Goal: Task Accomplishment & Management: Use online tool/utility

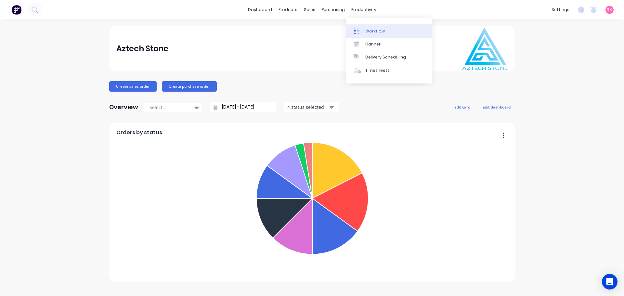
click at [365, 36] on link "Workflow" at bounding box center [389, 30] width 86 height 13
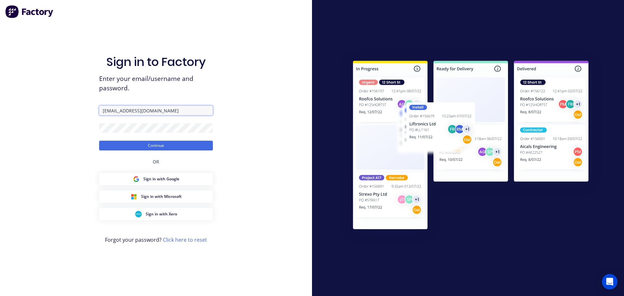
drag, startPoint x: 182, startPoint y: 106, endPoint x: 182, endPoint y: 110, distance: 3.9
click at [182, 106] on input "jordan@aztechstone.com.au" at bounding box center [156, 111] width 114 height 10
type input "office@aztechstone.com.au"
click at [171, 145] on button "Continue" at bounding box center [156, 146] width 114 height 10
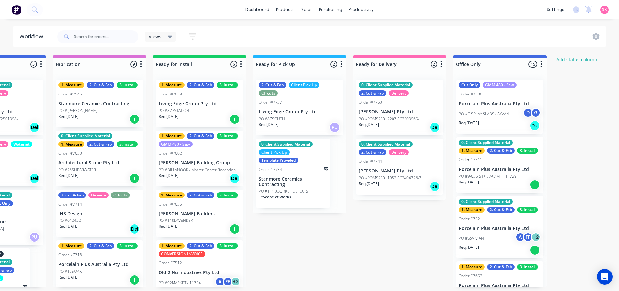
scroll to position [0, 657]
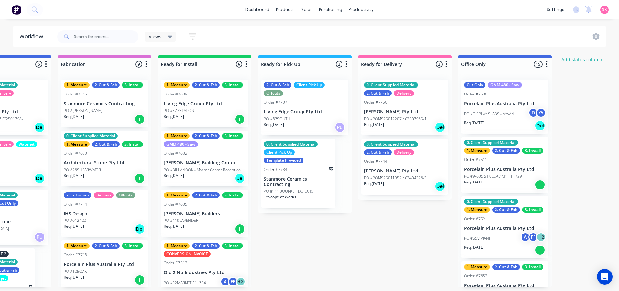
click at [304, 185] on p "Stanmore Ceramics Contracting" at bounding box center [298, 182] width 69 height 11
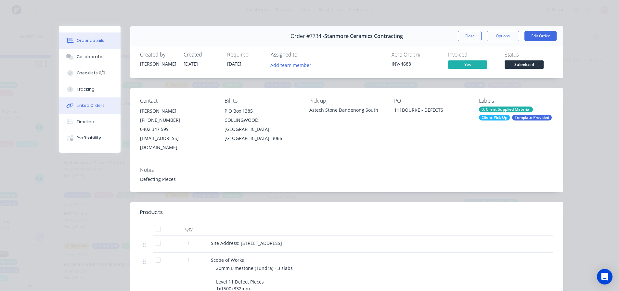
click at [88, 104] on div "Linked Orders" at bounding box center [91, 106] width 28 height 6
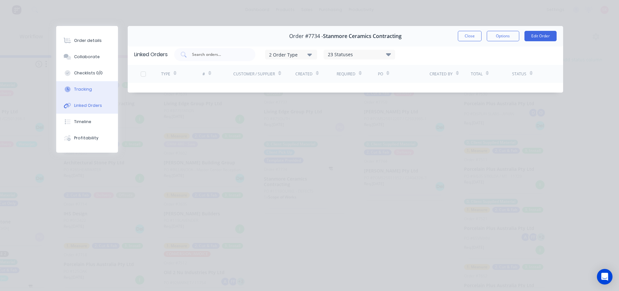
click at [88, 85] on button "Tracking" at bounding box center [87, 89] width 62 height 16
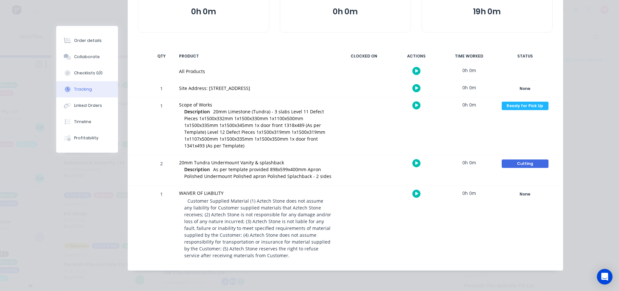
scroll to position [58, 0]
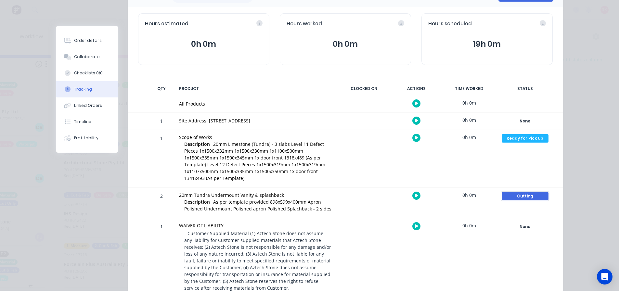
click at [526, 194] on div "Cutting" at bounding box center [525, 196] width 47 height 8
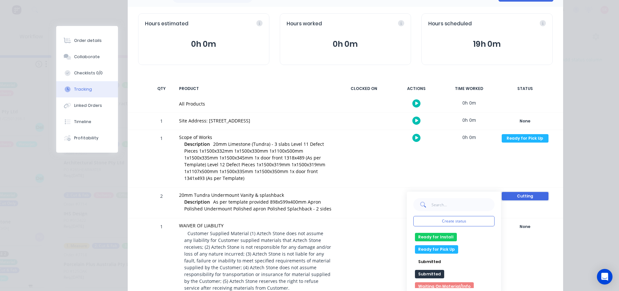
scroll to position [125, 0]
click at [437, 247] on button "Ready for Pick Up" at bounding box center [436, 247] width 43 height 8
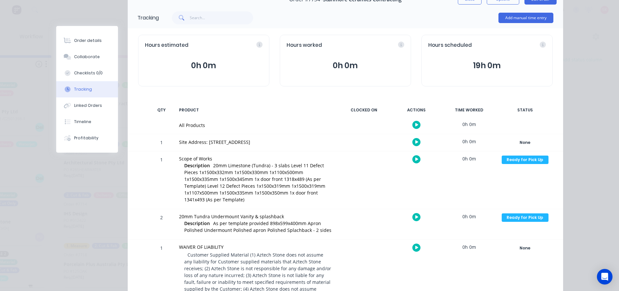
scroll to position [0, 0]
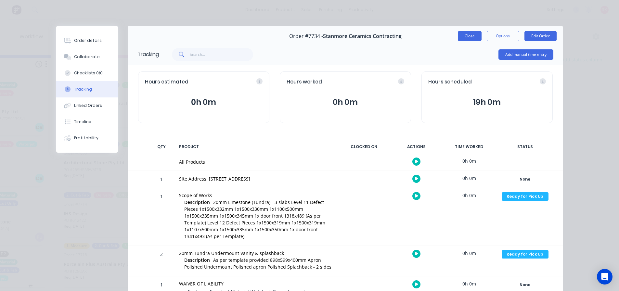
click at [477, 35] on button "Close" at bounding box center [470, 36] width 24 height 10
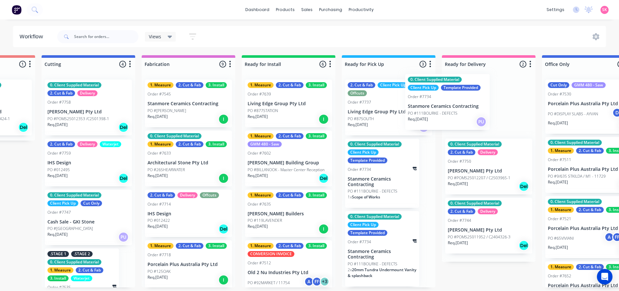
scroll to position [0, 575]
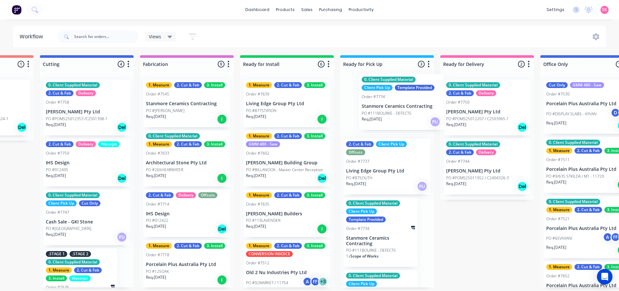
drag, startPoint x: 37, startPoint y: 113, endPoint x: 384, endPoint y: 109, distance: 347.0
click at [384, 109] on div "Submitted 14 Status colour #273444 hex #273444 Save Cancel Summaries Total orde…" at bounding box center [103, 171] width 1367 height 233
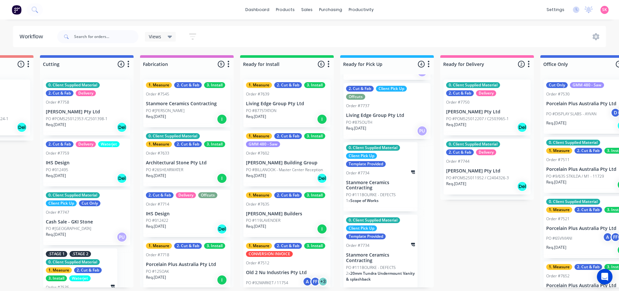
scroll to position [59, 0]
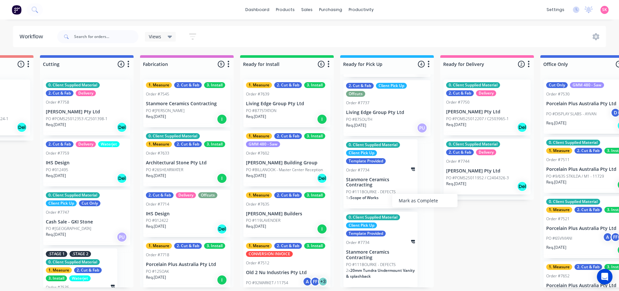
click at [356, 179] on p "Stanmore Ceramics Contracting" at bounding box center [380, 182] width 69 height 11
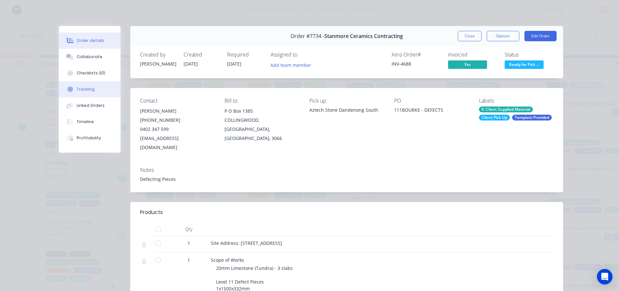
click at [87, 90] on div "Tracking" at bounding box center [86, 90] width 18 height 6
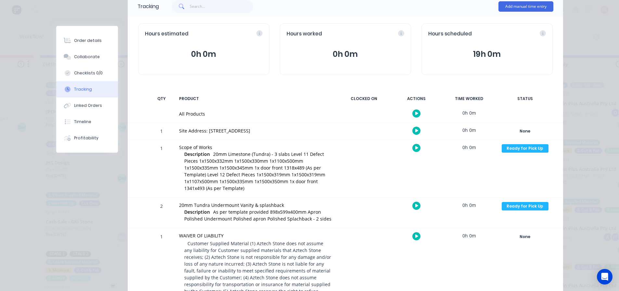
scroll to position [91, 0]
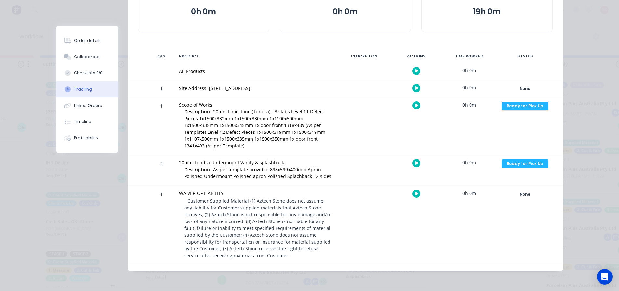
click at [525, 102] on div "Ready for Pick Up" at bounding box center [525, 106] width 47 height 8
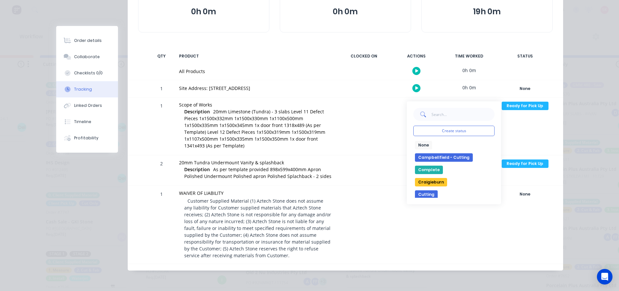
click at [430, 167] on button "Complete" at bounding box center [429, 170] width 28 height 8
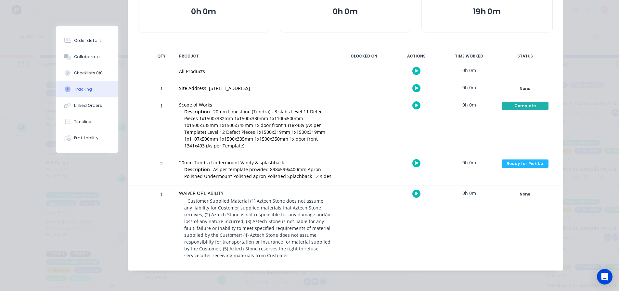
scroll to position [0, 0]
click at [513, 167] on div "Ready for Pick Up" at bounding box center [525, 164] width 47 height 8
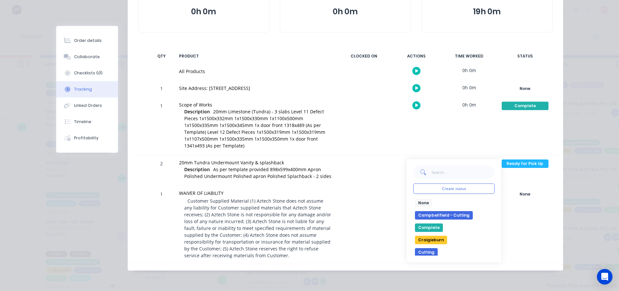
drag, startPoint x: 434, startPoint y: 227, endPoint x: 433, endPoint y: 222, distance: 5.6
click at [434, 227] on button "Complete" at bounding box center [429, 228] width 28 height 8
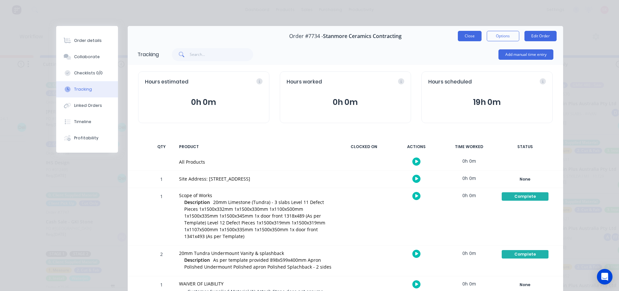
click at [472, 40] on button "Close" at bounding box center [470, 36] width 24 height 10
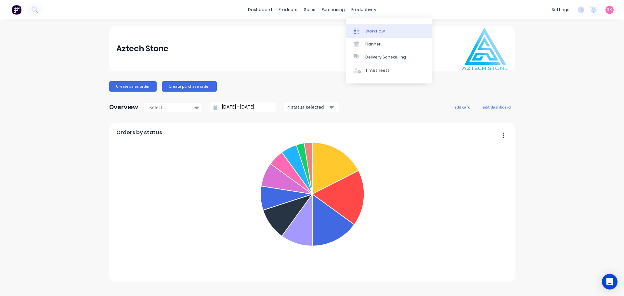
click at [358, 30] on icon at bounding box center [358, 31] width 3 height 5
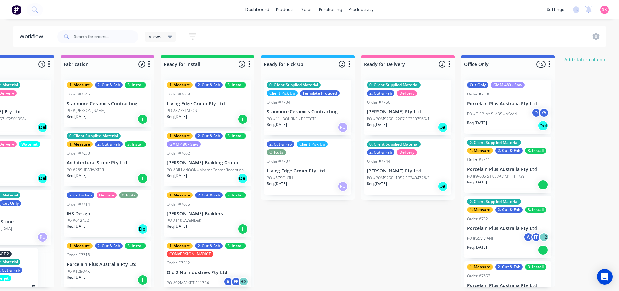
scroll to position [0, 671]
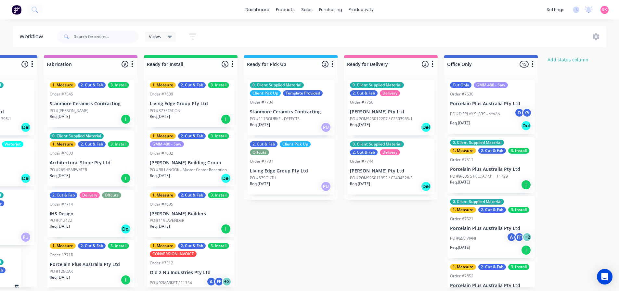
click at [293, 171] on p "Living Edge Group Pty Ltd" at bounding box center [291, 171] width 82 height 6
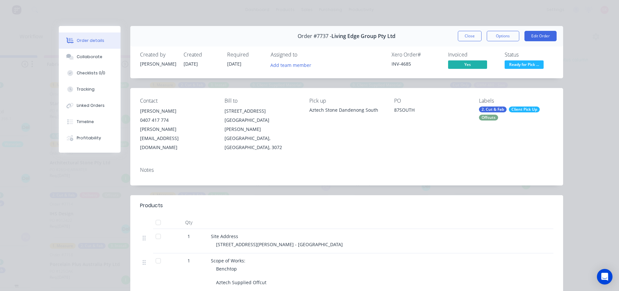
click at [528, 67] on span "Ready for Pick ..." at bounding box center [524, 64] width 39 height 8
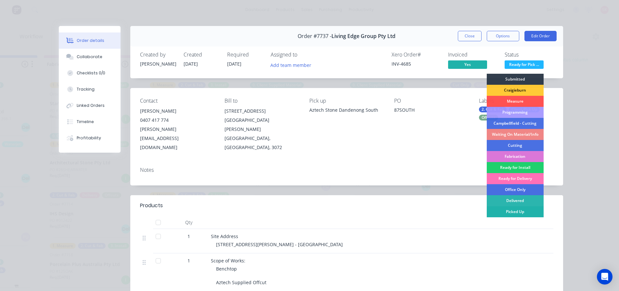
click at [516, 211] on div "Picked Up" at bounding box center [515, 211] width 57 height 11
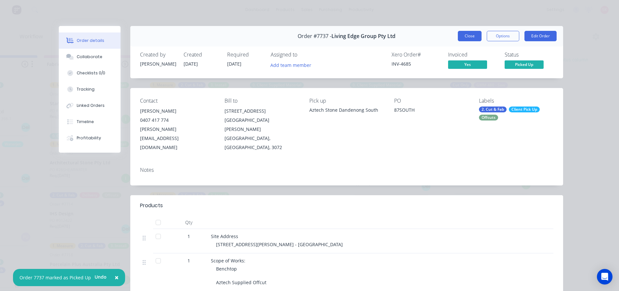
click at [468, 35] on button "Close" at bounding box center [470, 36] width 24 height 10
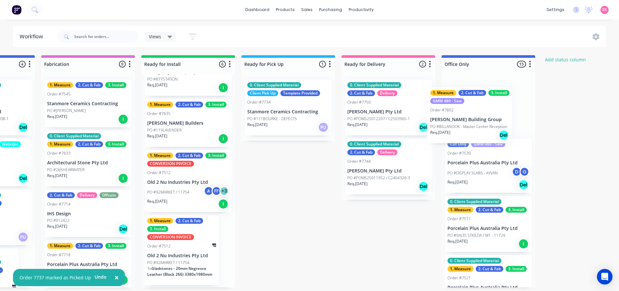
scroll to position [0, 676]
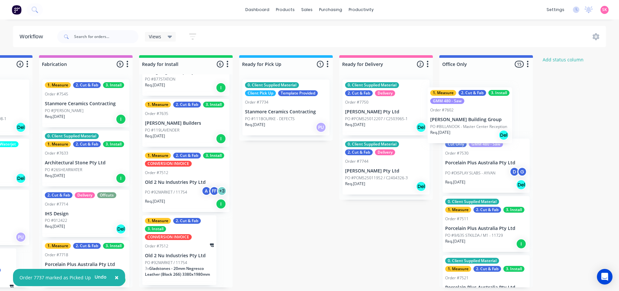
drag, startPoint x: 183, startPoint y: 137, endPoint x: 466, endPoint y: 125, distance: 283.2
click at [466, 125] on div "Submitted 13 Status colour #273444 hex #273444 Save Cancel Summaries Total orde…" at bounding box center [2, 171] width 1367 height 233
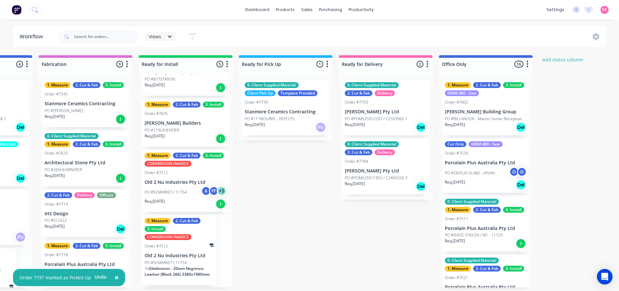
click at [454, 106] on div "1. Measure 2. Cut & Fab 3. Install GMM 480 - Saw Order #7602 Schultz Building G…" at bounding box center [486, 108] width 87 height 56
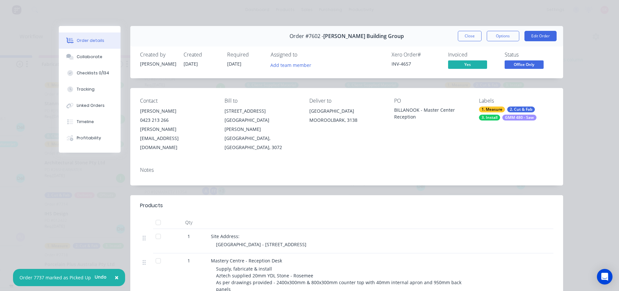
click at [519, 65] on span "Office Only" at bounding box center [524, 64] width 39 height 8
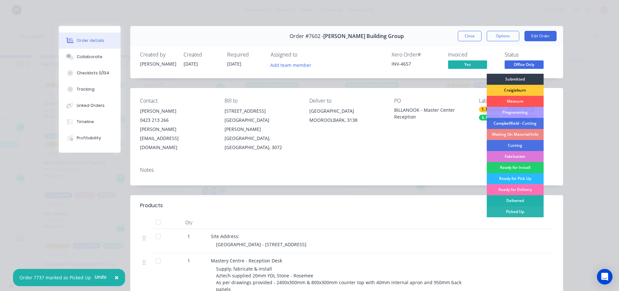
click at [510, 200] on div "Delivered" at bounding box center [515, 200] width 57 height 11
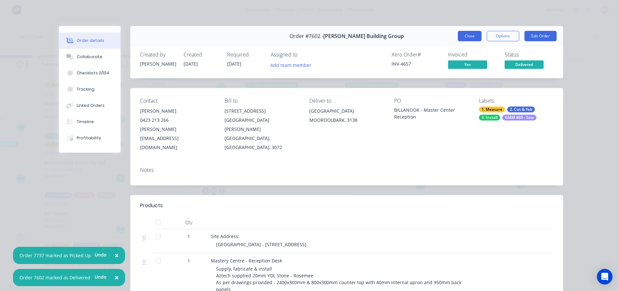
click at [470, 32] on button "Close" at bounding box center [470, 36] width 24 height 10
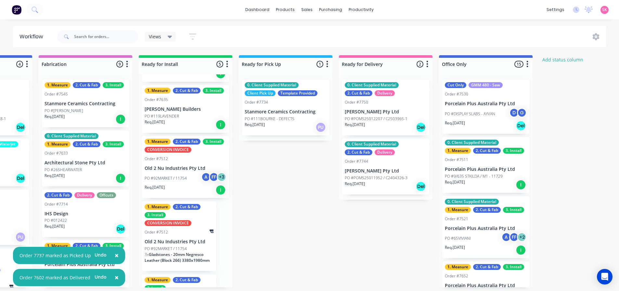
scroll to position [0, 0]
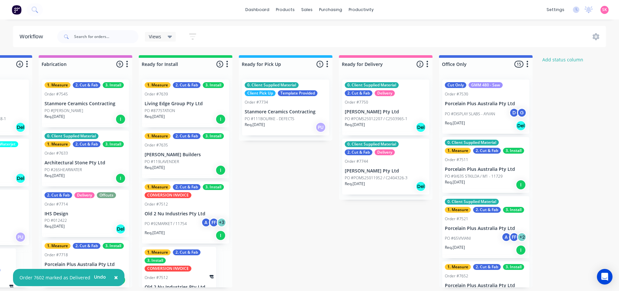
click at [168, 161] on p "PO #119LAVENDER" at bounding box center [162, 162] width 34 height 6
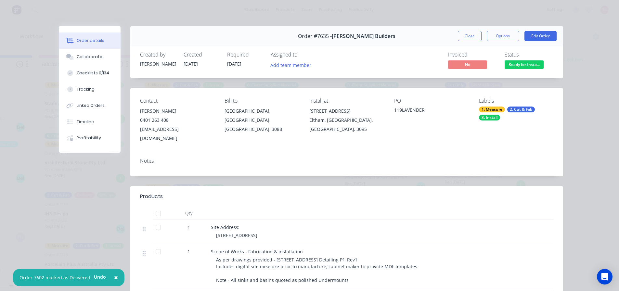
click at [517, 64] on span "Ready for Insta..." at bounding box center [524, 64] width 39 height 8
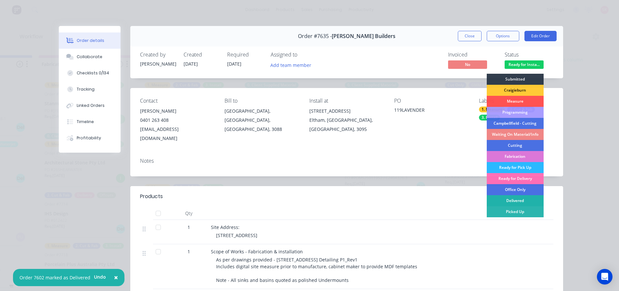
click at [501, 195] on div "Delivered" at bounding box center [515, 200] width 57 height 11
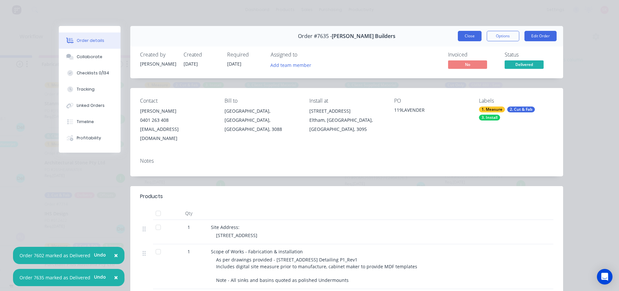
click at [474, 37] on button "Close" at bounding box center [470, 36] width 24 height 10
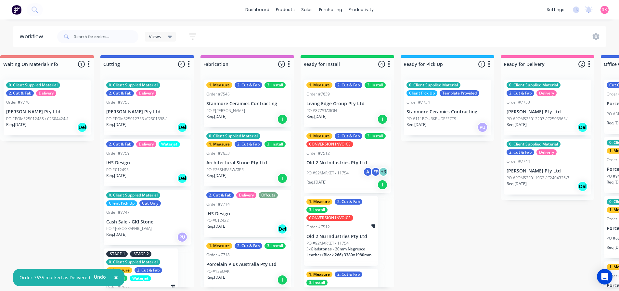
scroll to position [0, 513]
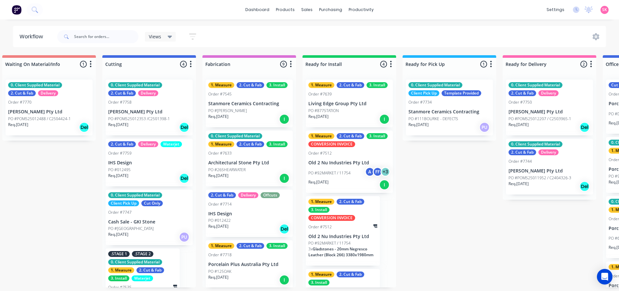
click at [238, 104] on p "Stanmore Ceramics Contracting" at bounding box center [249, 104] width 82 height 6
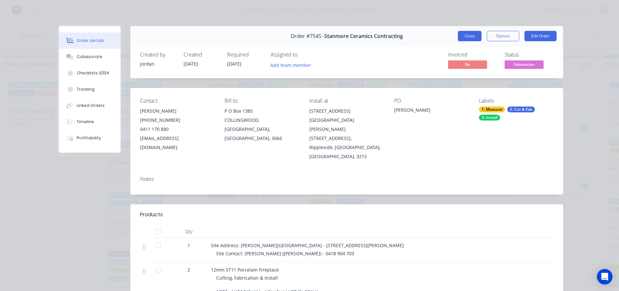
click at [462, 36] on button "Close" at bounding box center [470, 36] width 24 height 10
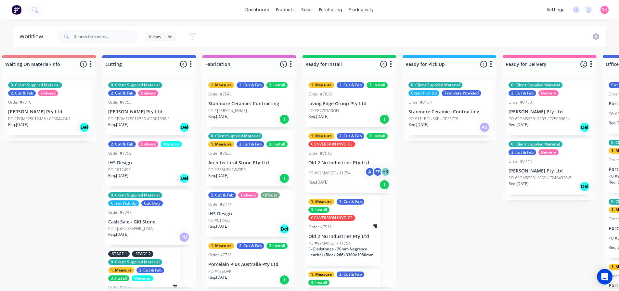
click at [219, 109] on p "PO #STELLA MARIS" at bounding box center [227, 111] width 39 height 6
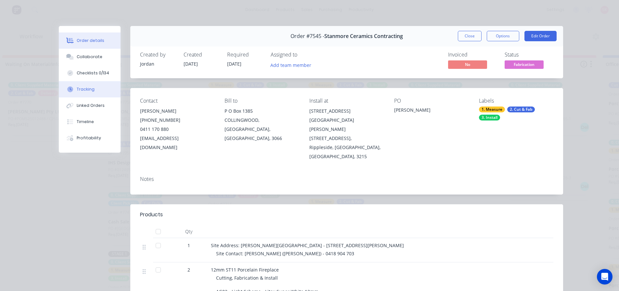
click at [90, 90] on div "Tracking" at bounding box center [86, 90] width 18 height 6
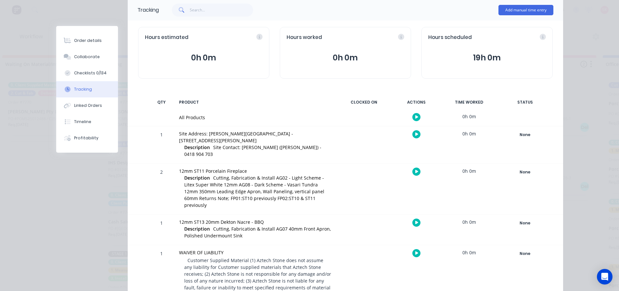
scroll to position [90, 0]
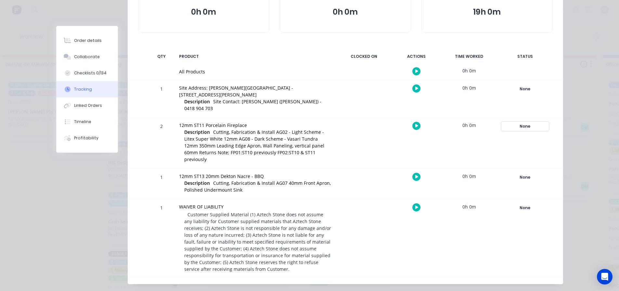
click at [519, 122] on div "None" at bounding box center [525, 126] width 47 height 8
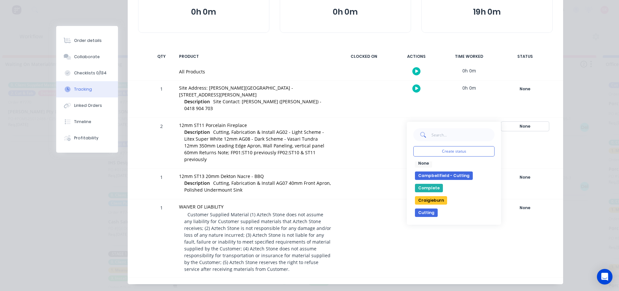
scroll to position [0, 0]
click at [435, 199] on button "Craigieburn" at bounding box center [431, 203] width 32 height 8
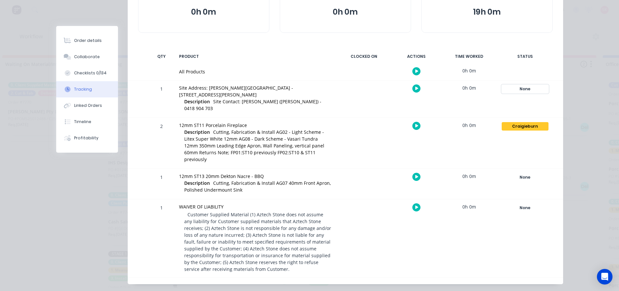
click at [523, 90] on div "None" at bounding box center [525, 89] width 47 height 8
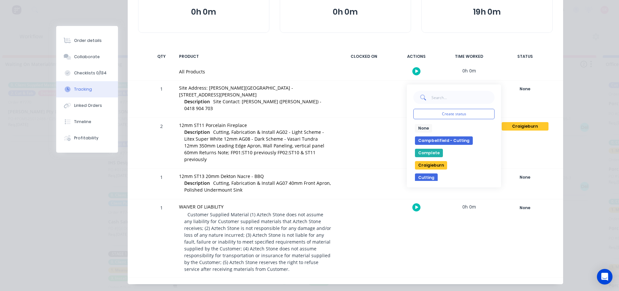
click at [439, 163] on button "Craigieburn" at bounding box center [431, 165] width 32 height 8
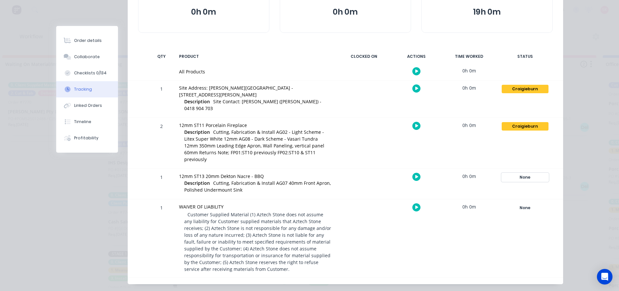
click at [522, 173] on div "None" at bounding box center [525, 177] width 47 height 8
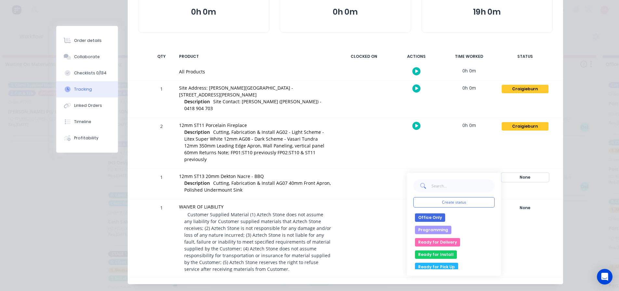
scroll to position [125, 0]
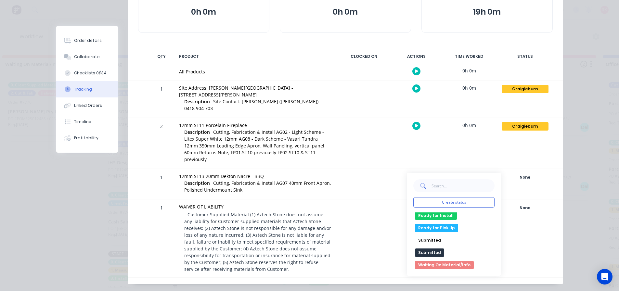
click at [447, 261] on button "Waiting On Material/Info" at bounding box center [444, 265] width 59 height 8
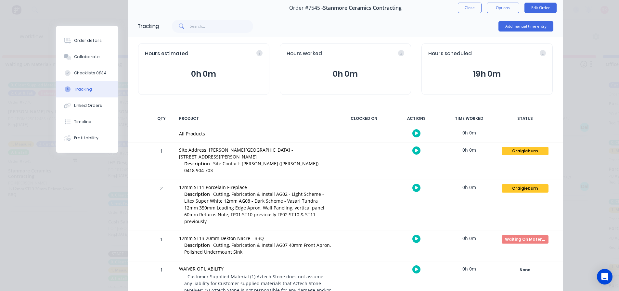
scroll to position [0, 0]
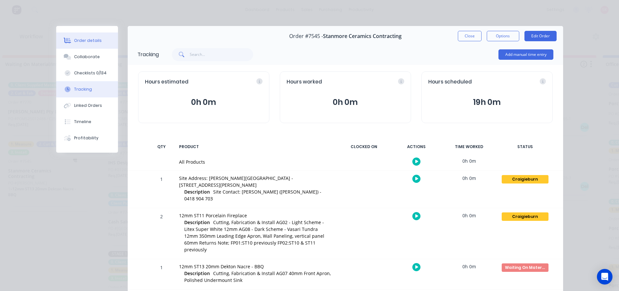
click at [64, 39] on icon at bounding box center [67, 41] width 7 height 6
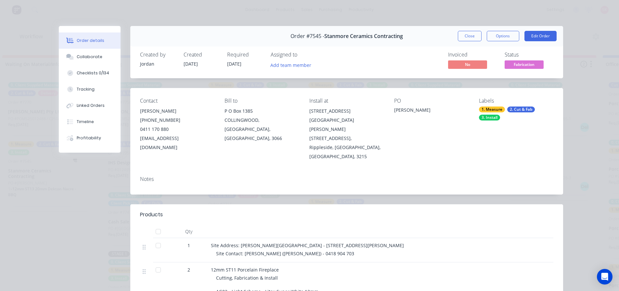
click at [511, 63] on span "Fabrication" at bounding box center [524, 64] width 39 height 8
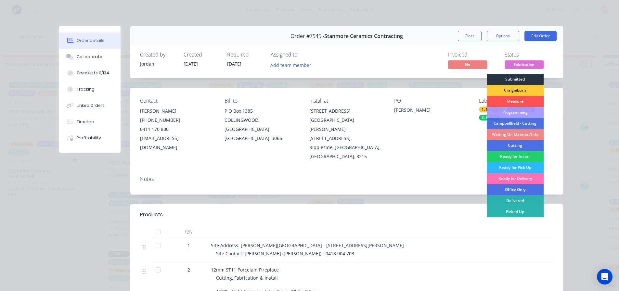
click at [509, 78] on div "Submitted" at bounding box center [515, 79] width 57 height 11
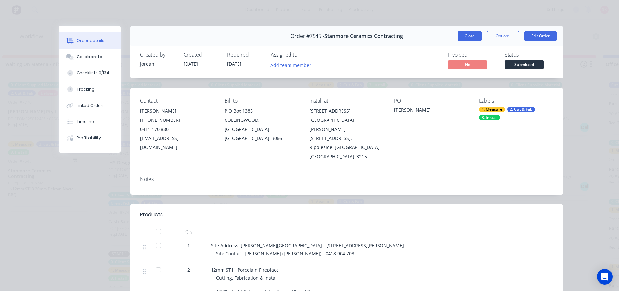
click at [474, 33] on button "Close" at bounding box center [470, 36] width 24 height 10
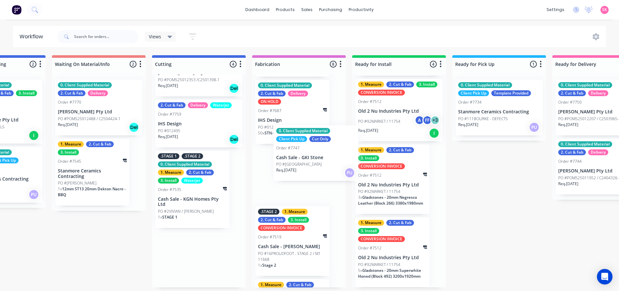
scroll to position [51, 0]
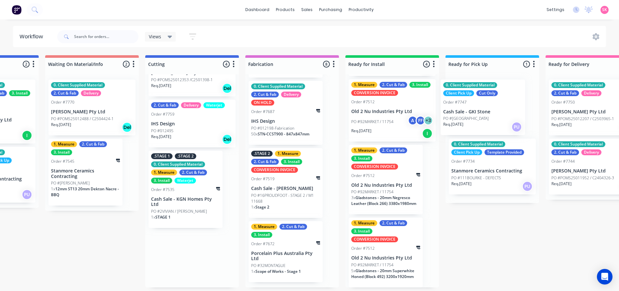
drag, startPoint x: 195, startPoint y: 190, endPoint x: 486, endPoint y: 118, distance: 299.6
click at [486, 118] on div "Submitted 14 Status colour #273444 hex #273444 Save Cancel Summaries Total orde…" at bounding box center [209, 171] width 1367 height 233
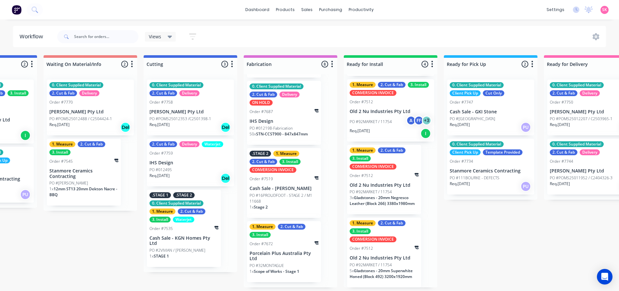
scroll to position [0, 471]
click at [183, 229] on div "Order #7535" at bounding box center [184, 229] width 69 height 6
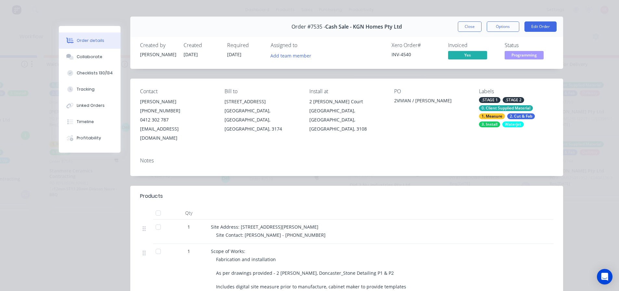
scroll to position [0, 0]
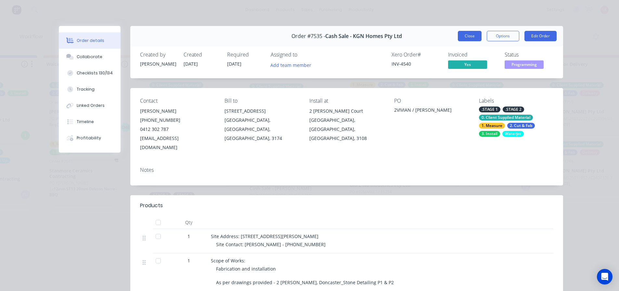
click at [463, 33] on button "Close" at bounding box center [470, 36] width 24 height 10
